Goal: Transaction & Acquisition: Purchase product/service

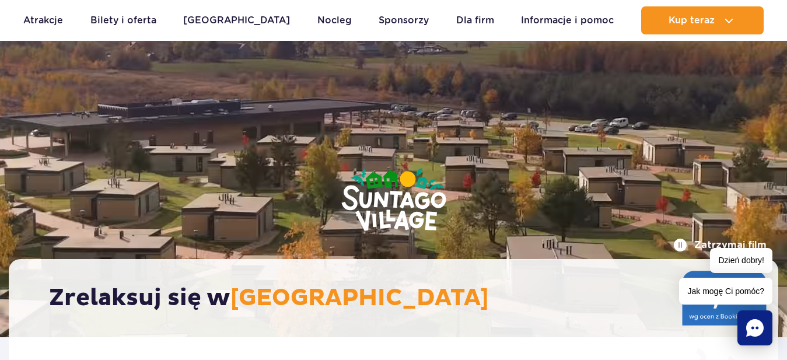
scroll to position [198, 0]
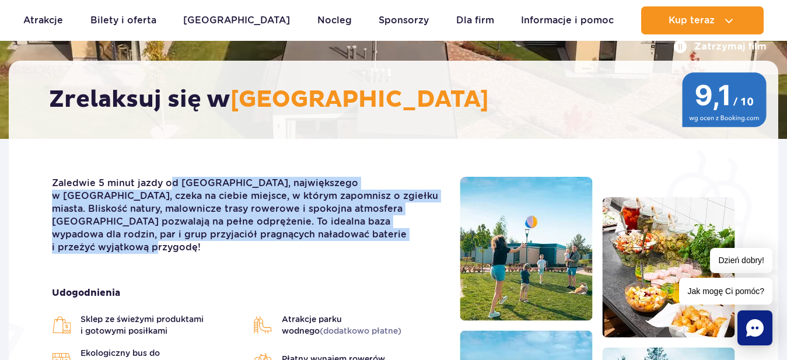
drag, startPoint x: 259, startPoint y: 184, endPoint x: 390, endPoint y: 248, distance: 145.2
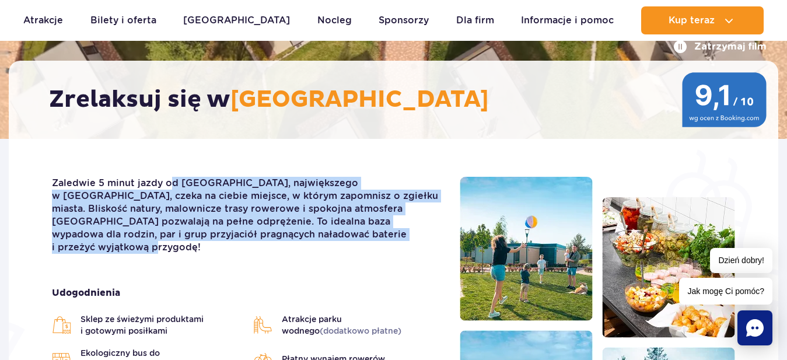
click at [390, 248] on div "Zaledwie 5 minut jazdy od [GEOGRAPHIC_DATA], największego w [GEOGRAPHIC_DATA], …" at bounding box center [247, 359] width 408 height 365
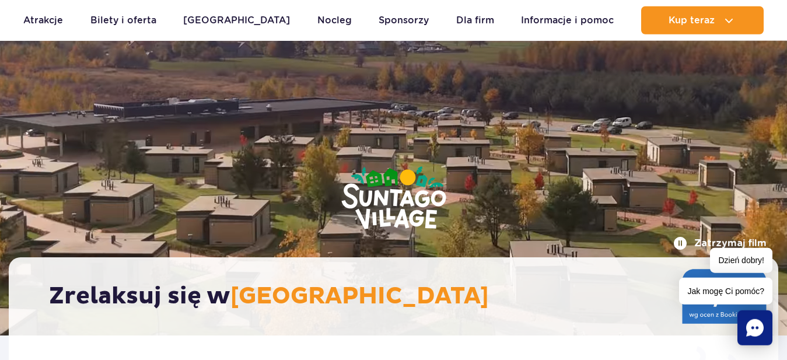
scroll to position [0, 0]
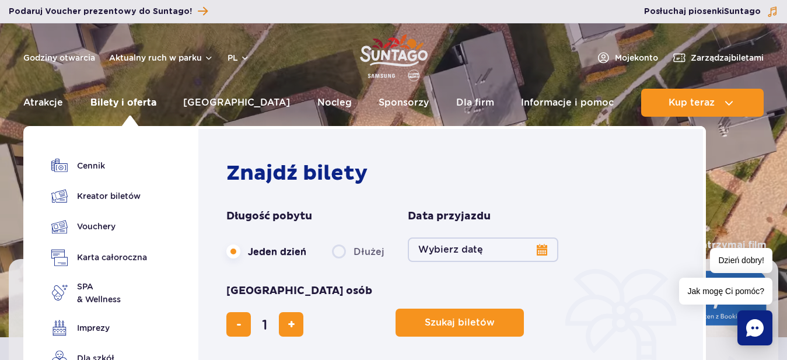
click at [131, 104] on link "Bilety i oferta" at bounding box center [123, 103] width 66 height 28
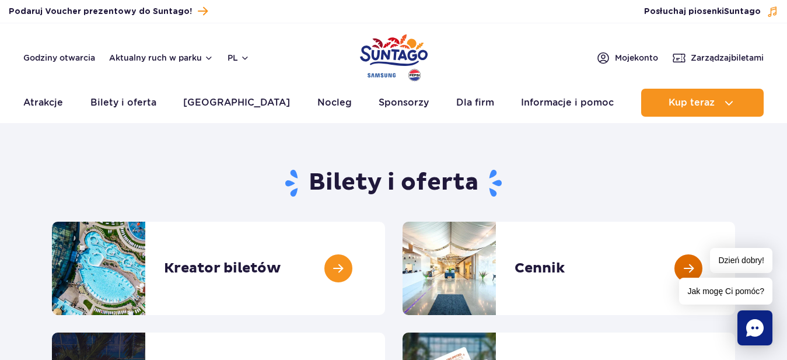
click at [735, 269] on link at bounding box center [735, 268] width 0 height 93
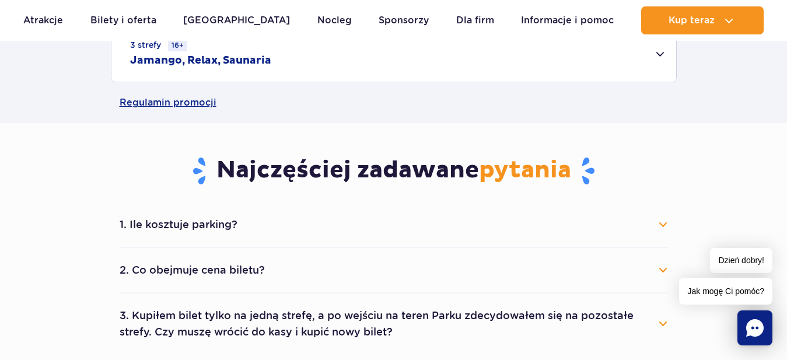
scroll to position [595, 0]
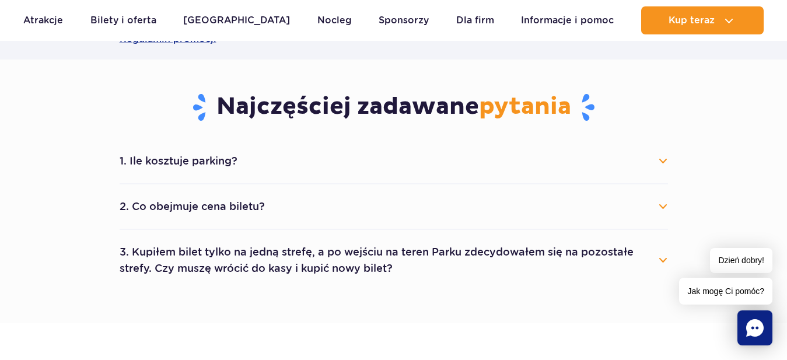
click at [659, 160] on button "1. Ile kosztuje parking?" at bounding box center [394, 161] width 548 height 26
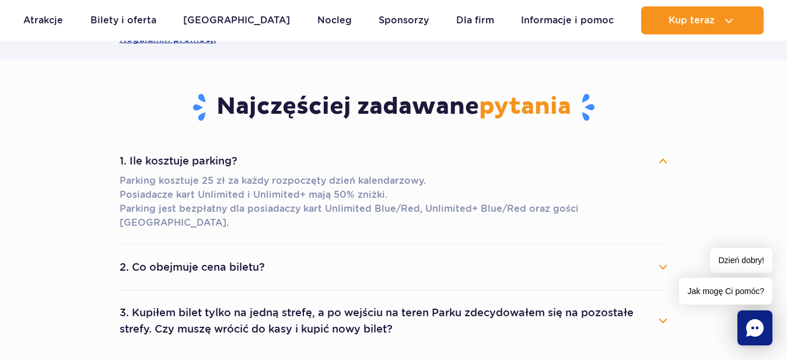
drag, startPoint x: 320, startPoint y: 189, endPoint x: 429, endPoint y: 189, distance: 108.5
click at [429, 189] on p "Parking kosztuje 25 zł za każdy rozpoczęty dzień kalendarzowy. Posiadacze kart …" at bounding box center [394, 202] width 548 height 56
click at [51, 202] on section "Najczęściej zadawane pytania 1. Ile kosztuje parking? Parking kosztuje 25 zł za…" at bounding box center [393, 221] width 787 height 324
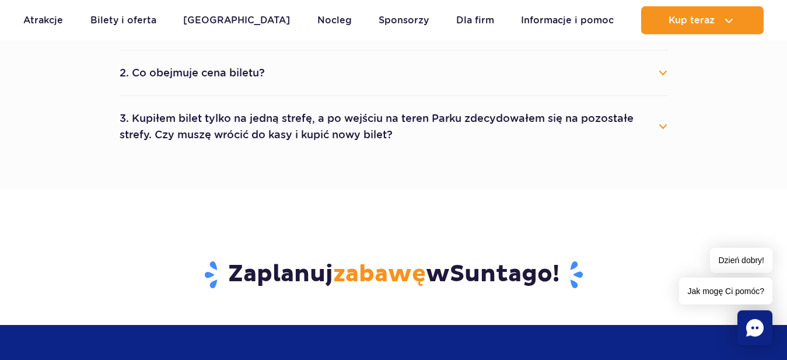
scroll to position [793, 0]
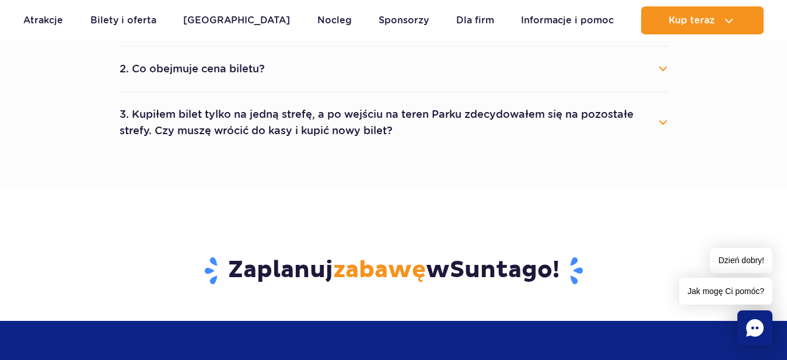
click at [659, 107] on button "3. Kupiłem bilet tylko na jedną strefę, a po wejściu na teren Parku zdecydowałe…" at bounding box center [394, 122] width 548 height 42
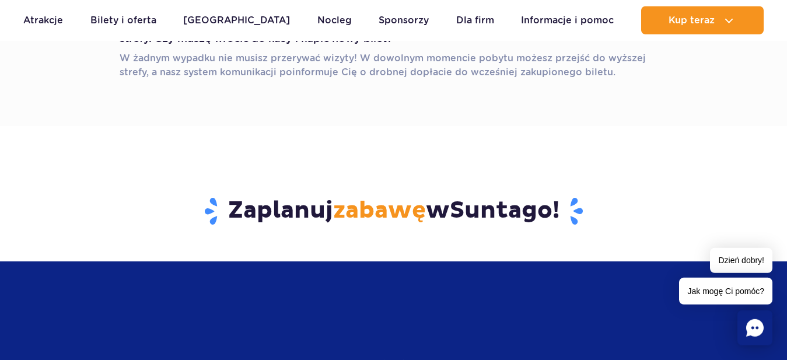
scroll to position [991, 0]
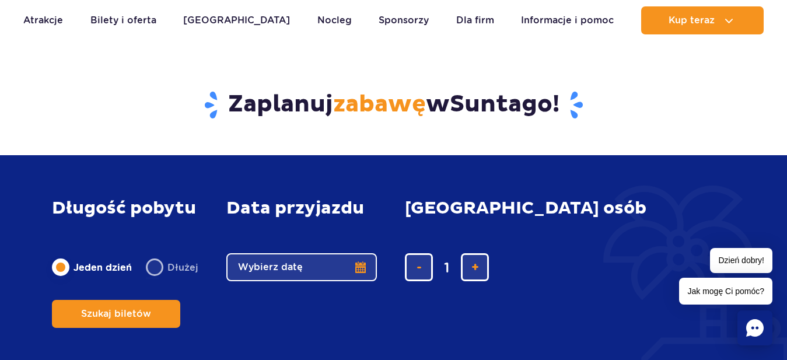
click at [283, 278] on button "Wybierz datę" at bounding box center [301, 267] width 150 height 28
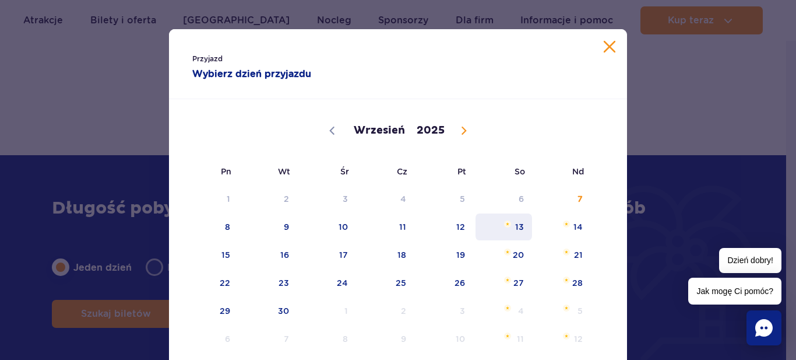
click at [514, 228] on span "13" at bounding box center [504, 226] width 59 height 27
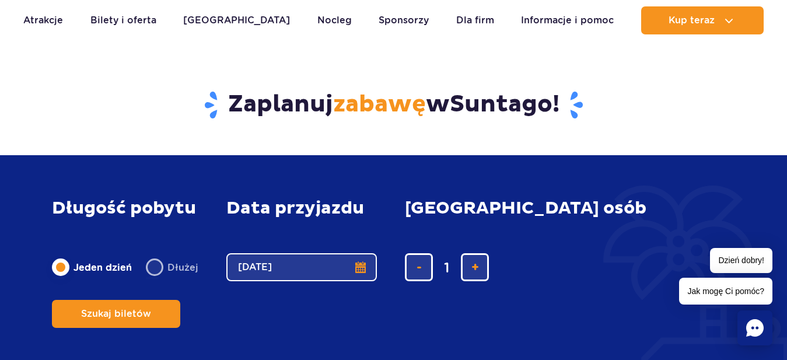
click at [159, 276] on label "Dłużej" at bounding box center [172, 267] width 52 height 24
click at [159, 277] on input "Dłużej" at bounding box center [152, 278] width 13 height 2
radio input "false"
radio input "true"
click at [307, 278] on button "Wybierz datę" at bounding box center [301, 267] width 150 height 28
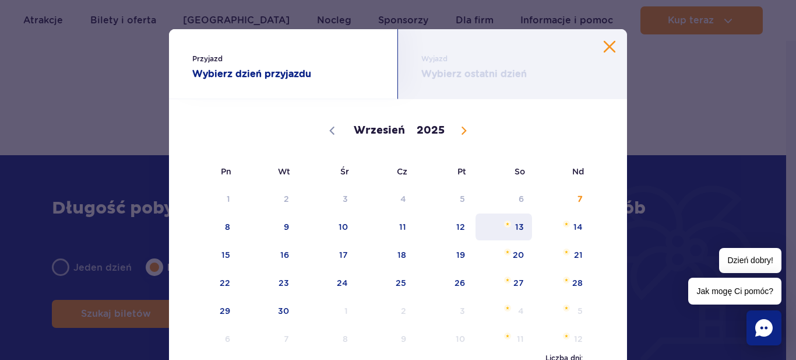
click at [520, 229] on span "13" at bounding box center [504, 226] width 59 height 27
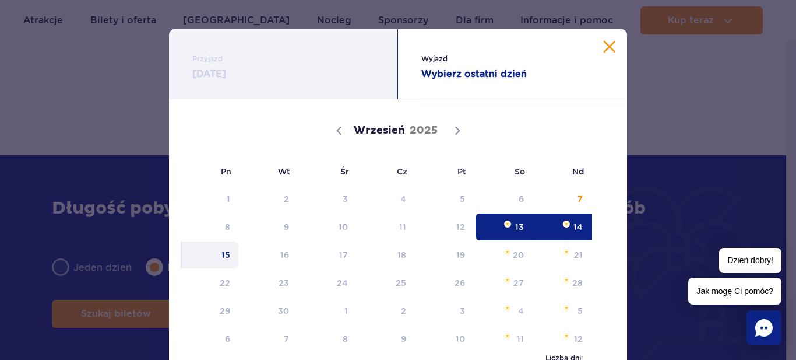
click at [223, 254] on span "15" at bounding box center [210, 254] width 59 height 27
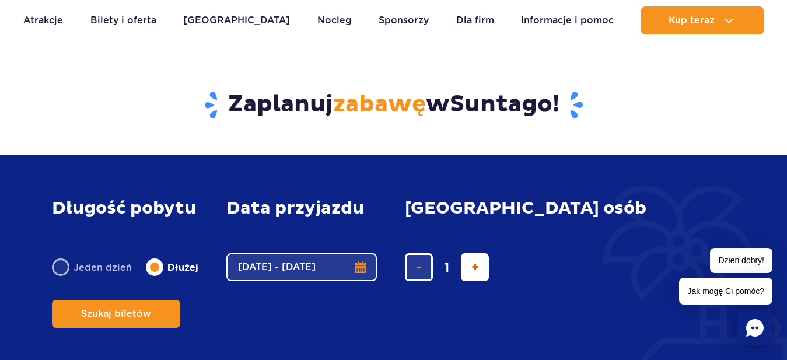
click at [473, 267] on span "dodaj bilet" at bounding box center [475, 267] width 8 height 0
type input "4"
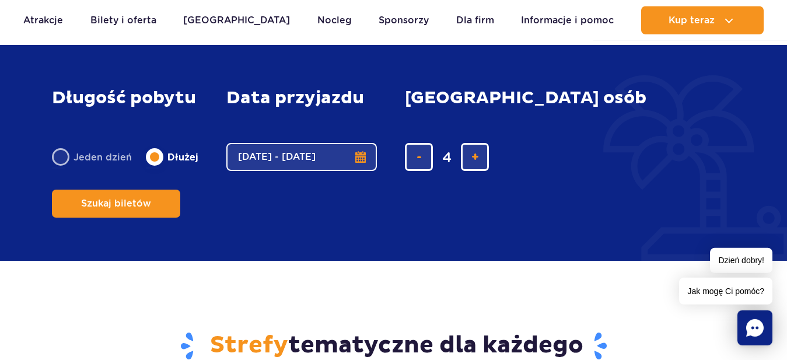
scroll to position [1118, 0]
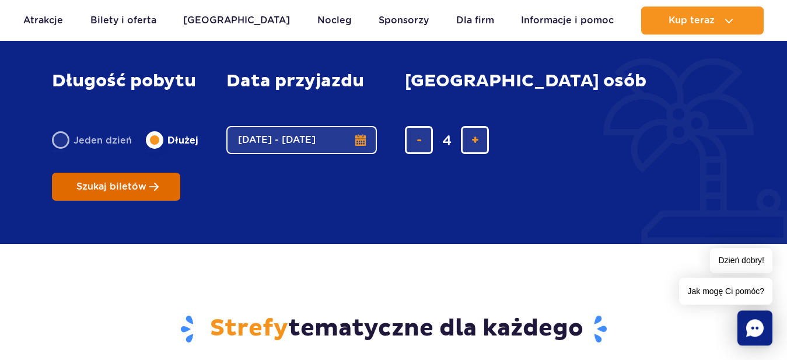
click at [146, 181] on span "Szukaj biletów" at bounding box center [111, 186] width 70 height 10
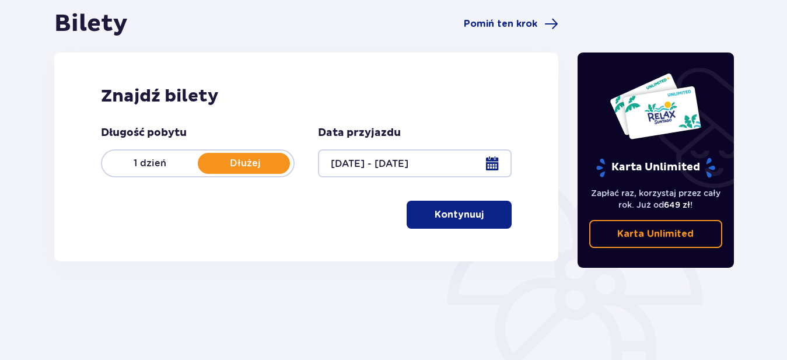
scroll to position [116, 0]
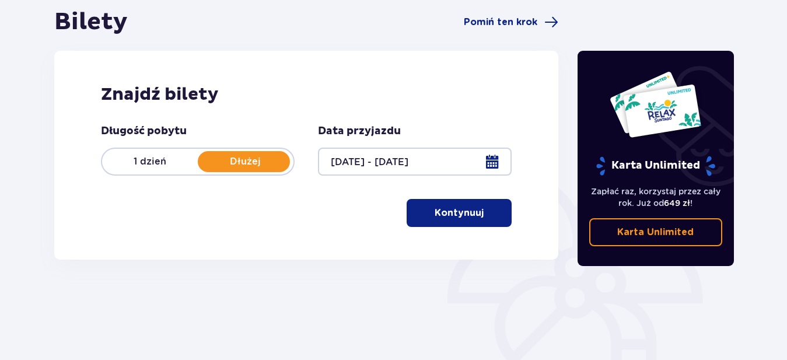
click at [478, 211] on button "Kontynuuj" at bounding box center [458, 213] width 105 height 28
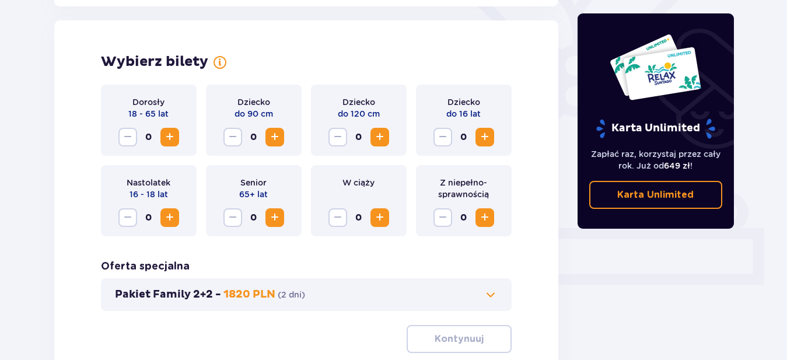
scroll to position [324, 0]
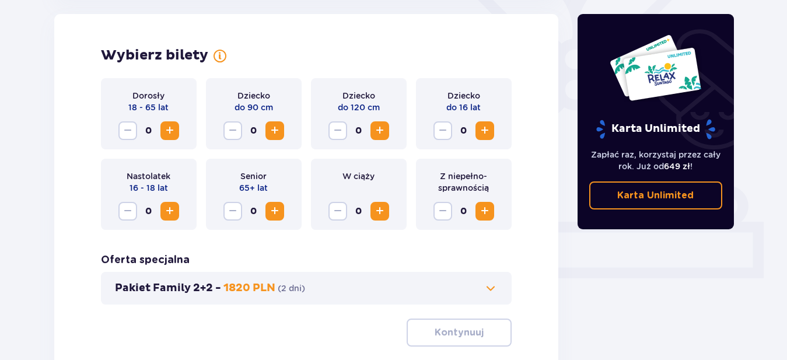
click at [167, 128] on span "Increase" at bounding box center [170, 131] width 14 height 14
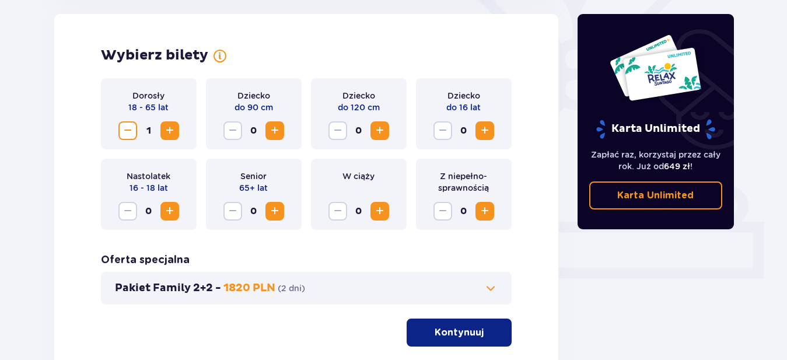
click at [168, 128] on span "Increase" at bounding box center [170, 131] width 14 height 14
click at [378, 135] on span "Increase" at bounding box center [380, 131] width 14 height 14
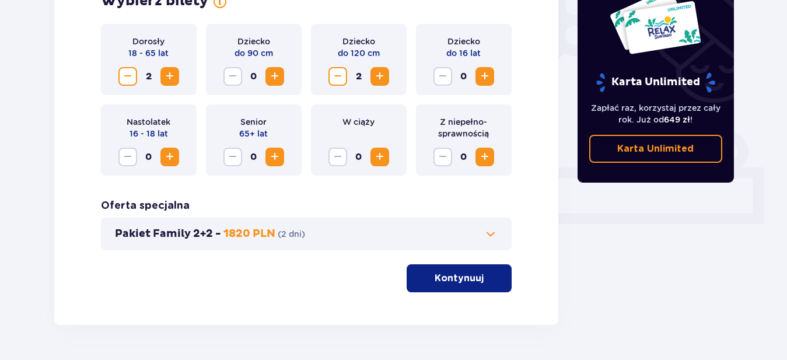
scroll to position [413, 0]
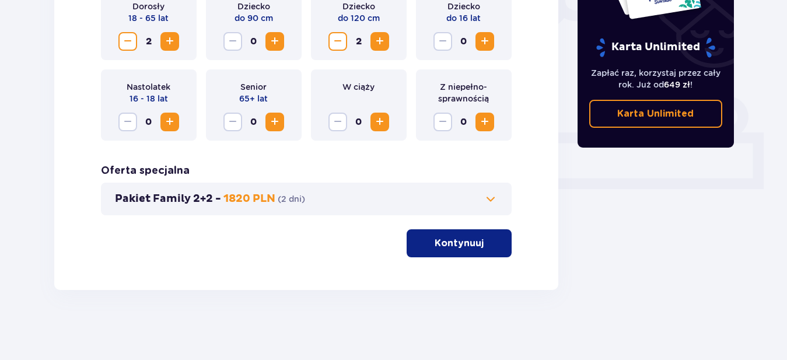
click at [459, 237] on button "Kontynuuj" at bounding box center [458, 243] width 105 height 28
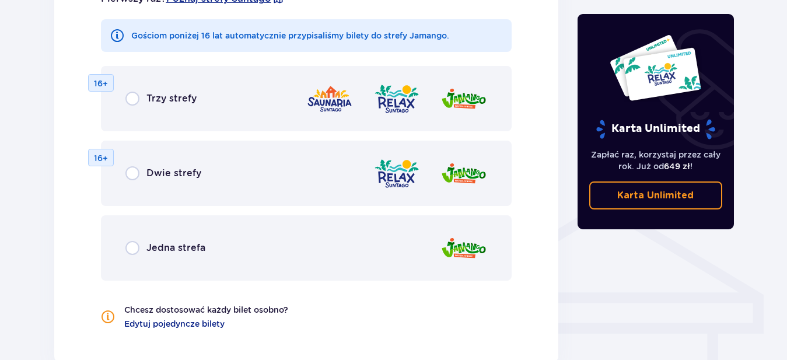
scroll to position [647, 0]
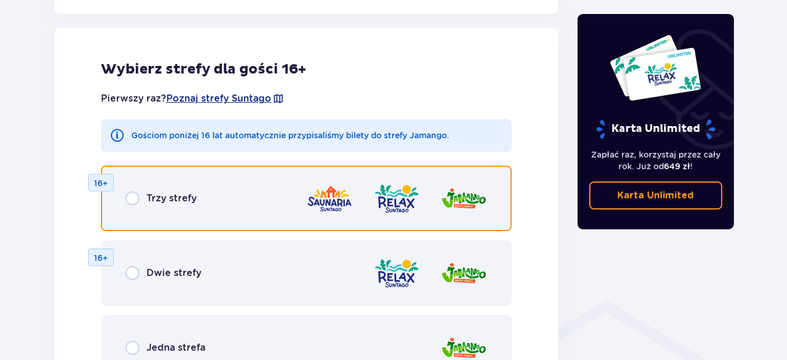
click at [134, 198] on input "radio" at bounding box center [132, 198] width 14 height 14
radio input "true"
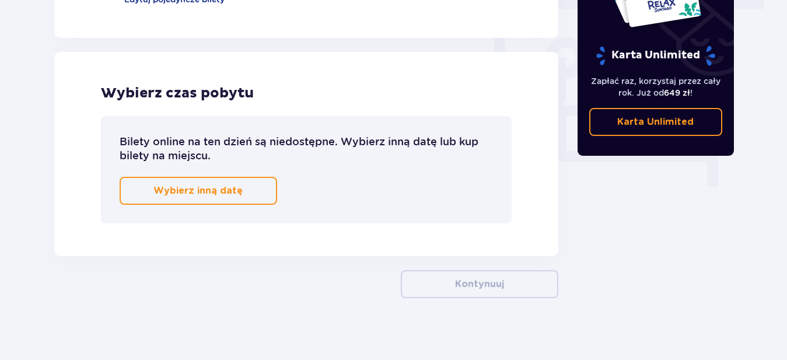
scroll to position [1079, 0]
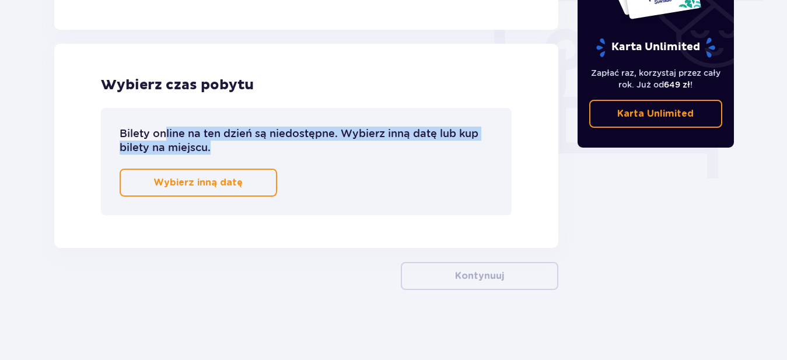
drag, startPoint x: 227, startPoint y: 138, endPoint x: 362, endPoint y: 152, distance: 136.0
click at [362, 152] on p "Bilety online na ten dzień są niedostępne. Wybierz inną datę lub kup bilety na …" at bounding box center [307, 141] width 374 height 28
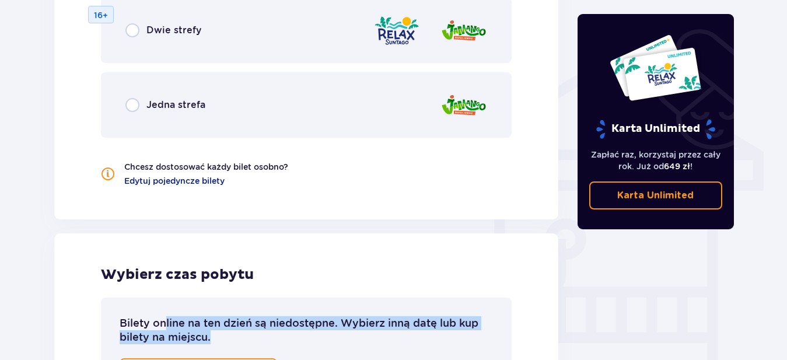
scroll to position [881, 0]
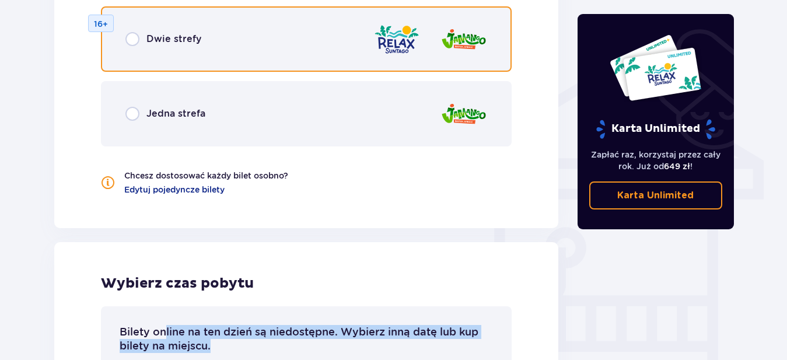
click at [133, 41] on input "radio" at bounding box center [132, 39] width 14 height 14
radio input "true"
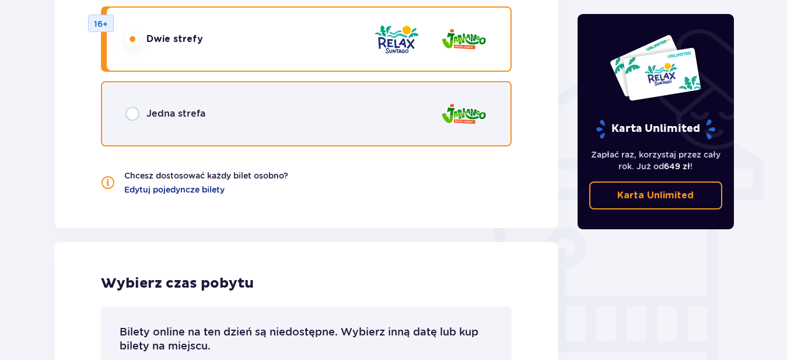
click at [134, 116] on input "radio" at bounding box center [132, 114] width 14 height 14
radio input "true"
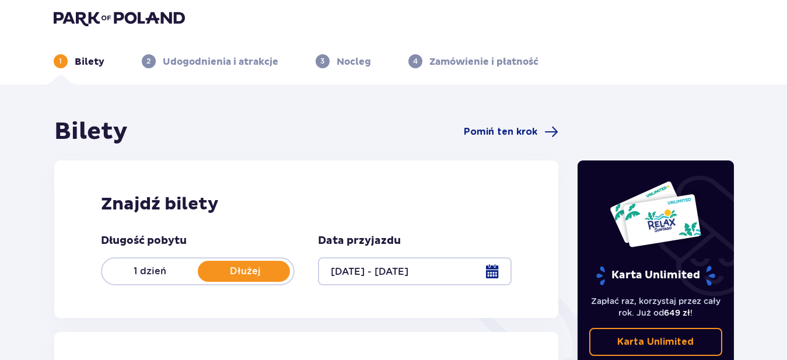
scroll to position [0, 0]
